Goal: Information Seeking & Learning: Learn about a topic

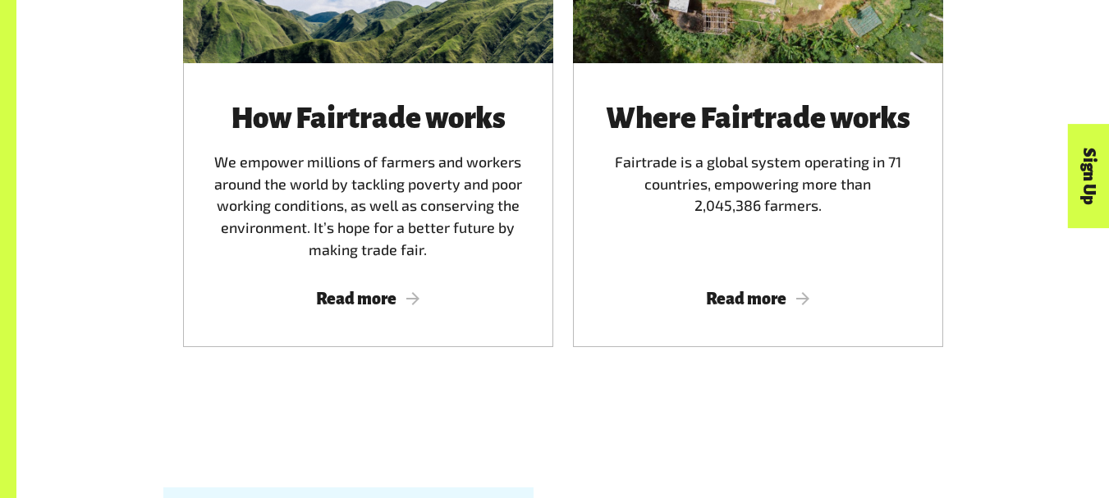
scroll to position [1125, 0]
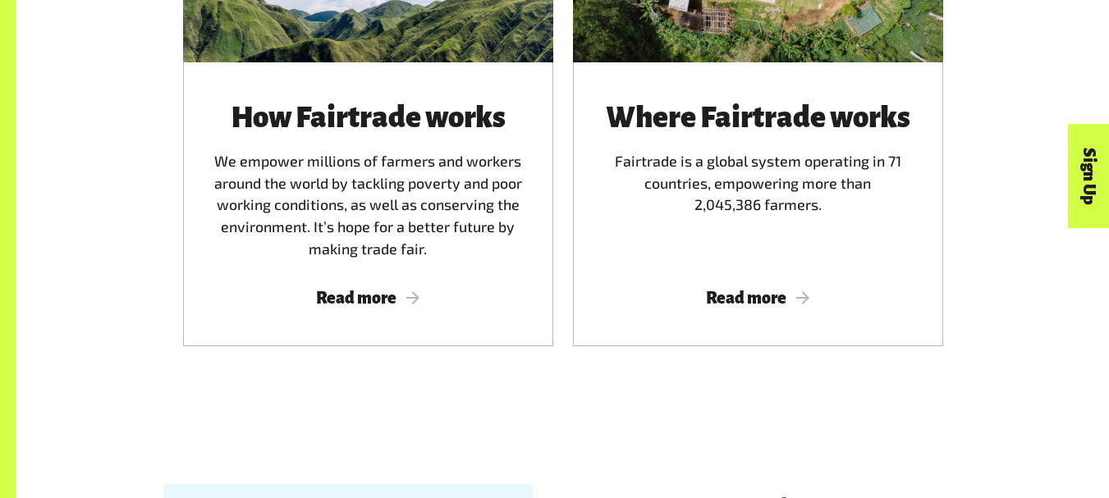
click at [730, 307] on span "Read more" at bounding box center [758, 298] width 331 height 18
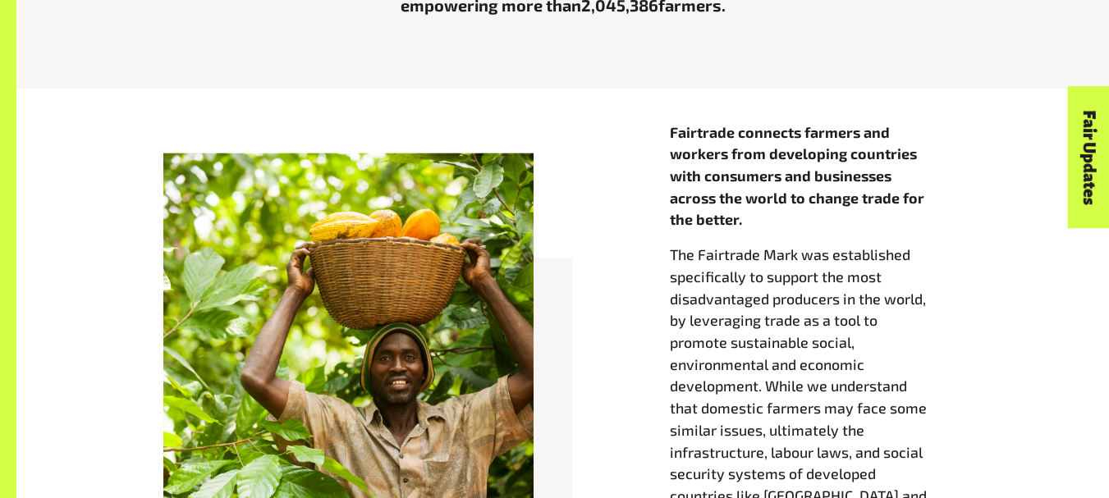
scroll to position [601, 0]
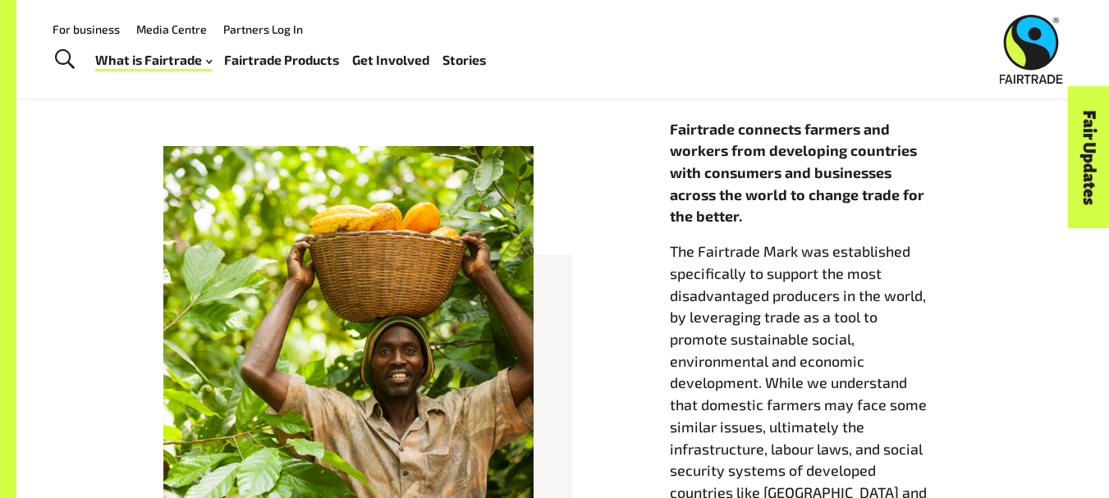
click at [466, 191] on div at bounding box center [348, 331] width 370 height 370
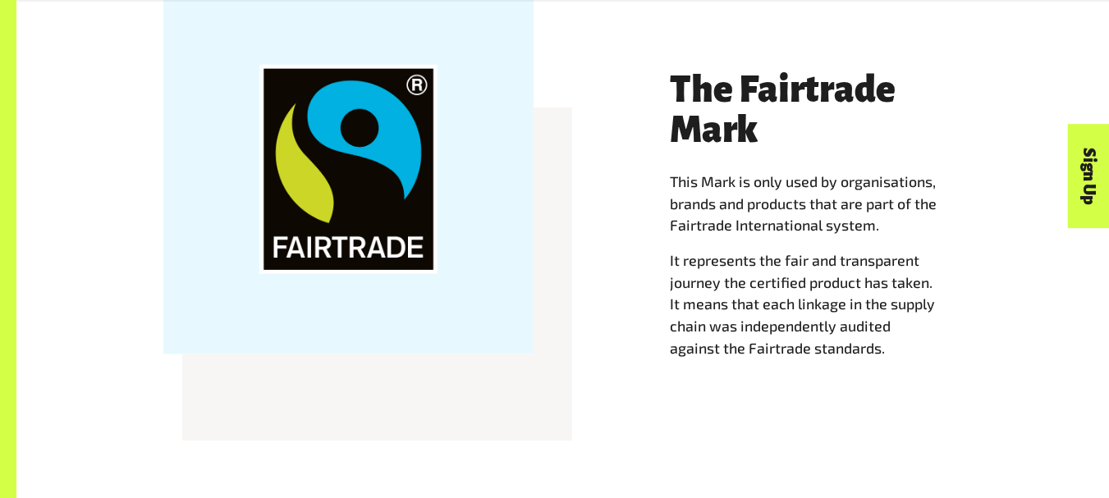
scroll to position [1550, 0]
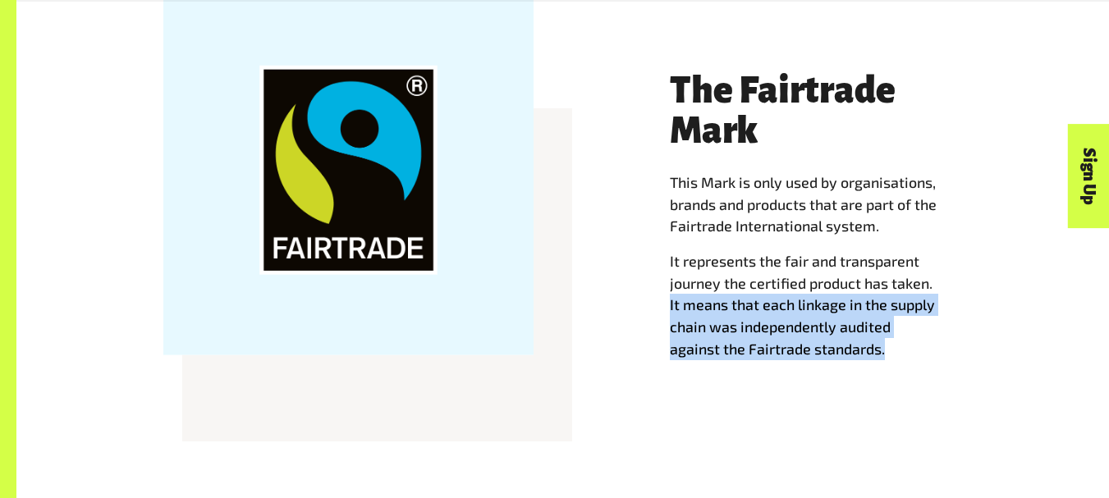
drag, startPoint x: 663, startPoint y: 317, endPoint x: 898, endPoint y: 368, distance: 240.2
click at [898, 368] on div "The Fairtrade Mark This Mark is only used by organisations, brands and products…" at bounding box center [816, 232] width 312 height 322
copy p "It means that each linkage in the supply chain was independently audited agains…"
